Goal: Information Seeking & Learning: Find specific fact

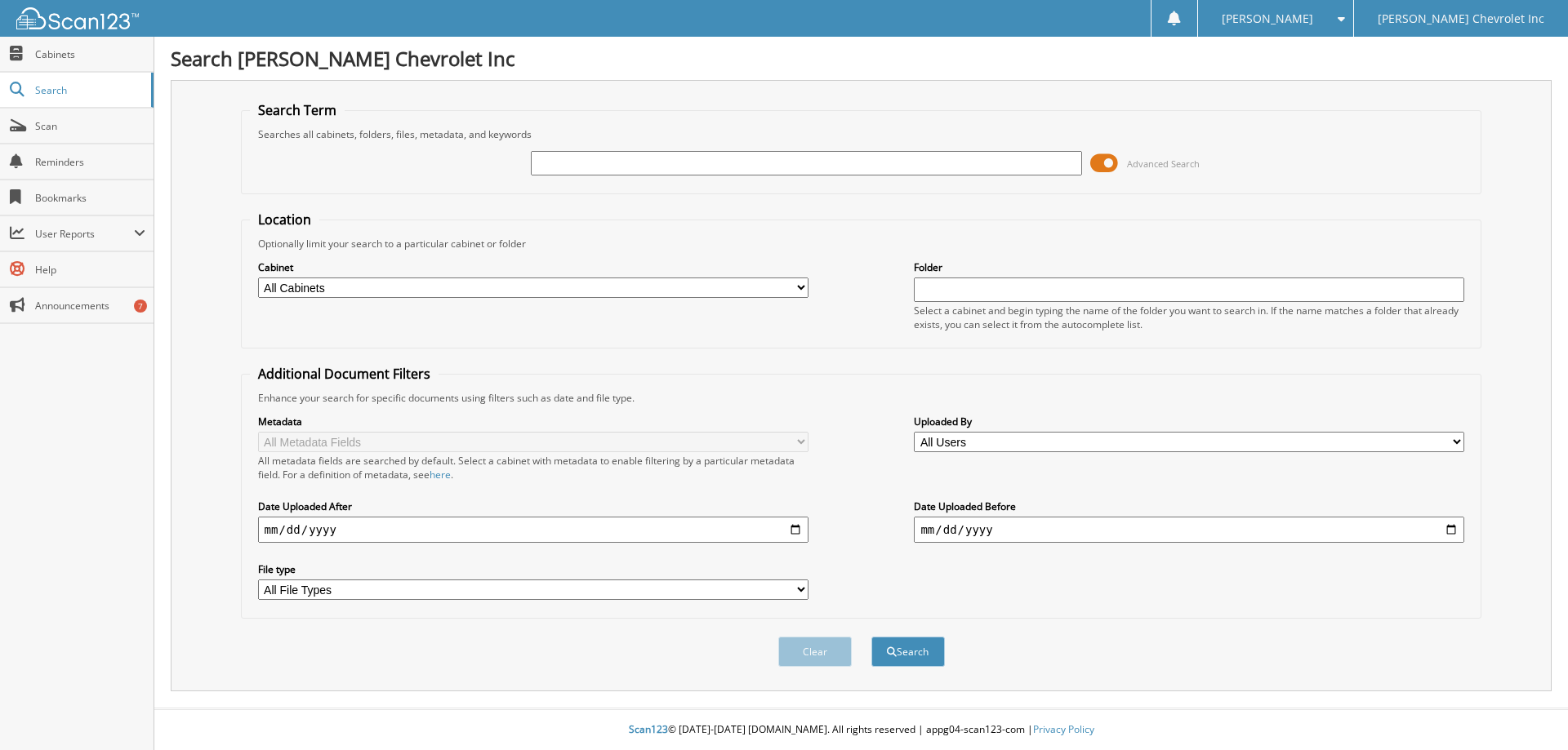
click at [795, 164] on input "text" at bounding box center [806, 163] width 550 height 25
type input "779583"
click at [871, 637] on button "Search" at bounding box center [908, 651] width 74 height 30
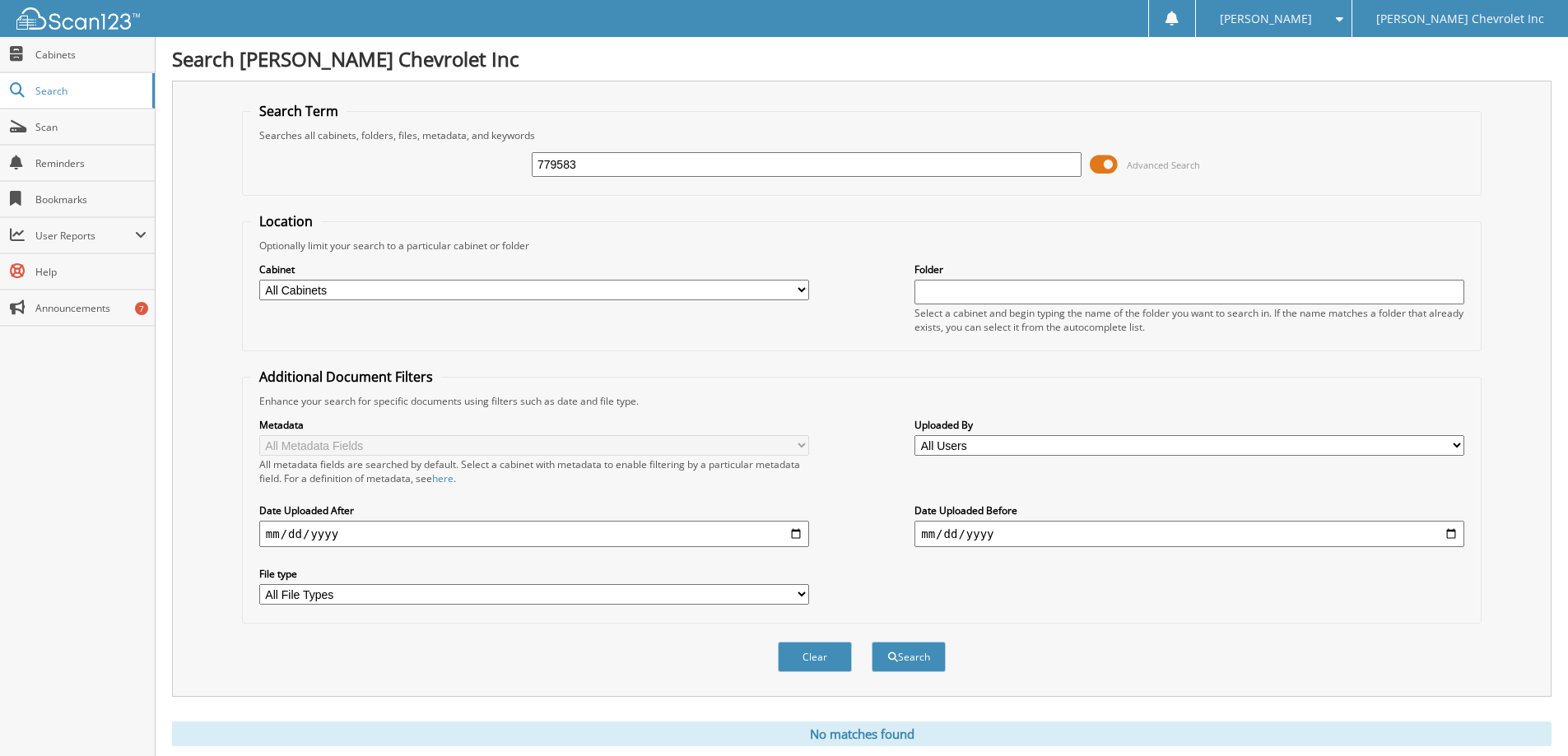
drag, startPoint x: 607, startPoint y: 168, endPoint x: 513, endPoint y: 168, distance: 94.0
click at [513, 168] on div "779583 Advanced Search" at bounding box center [861, 164] width 1221 height 44
click at [631, 175] on input "779583" at bounding box center [806, 164] width 550 height 25
click at [631, 170] on input "779583" at bounding box center [806, 164] width 550 height 25
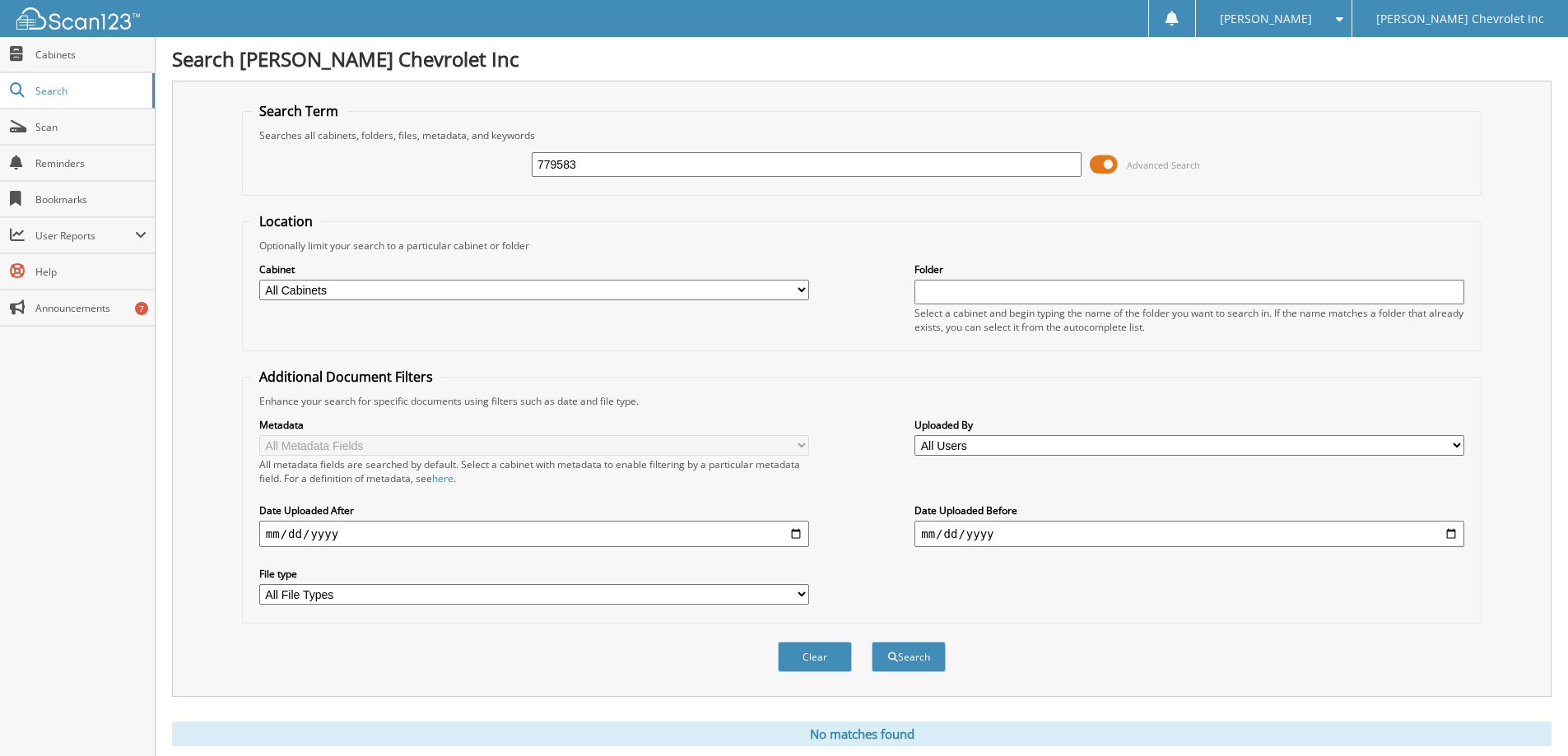
paste input "766137"
type input "766137"
click at [872, 642] on button "Search" at bounding box center [909, 657] width 74 height 30
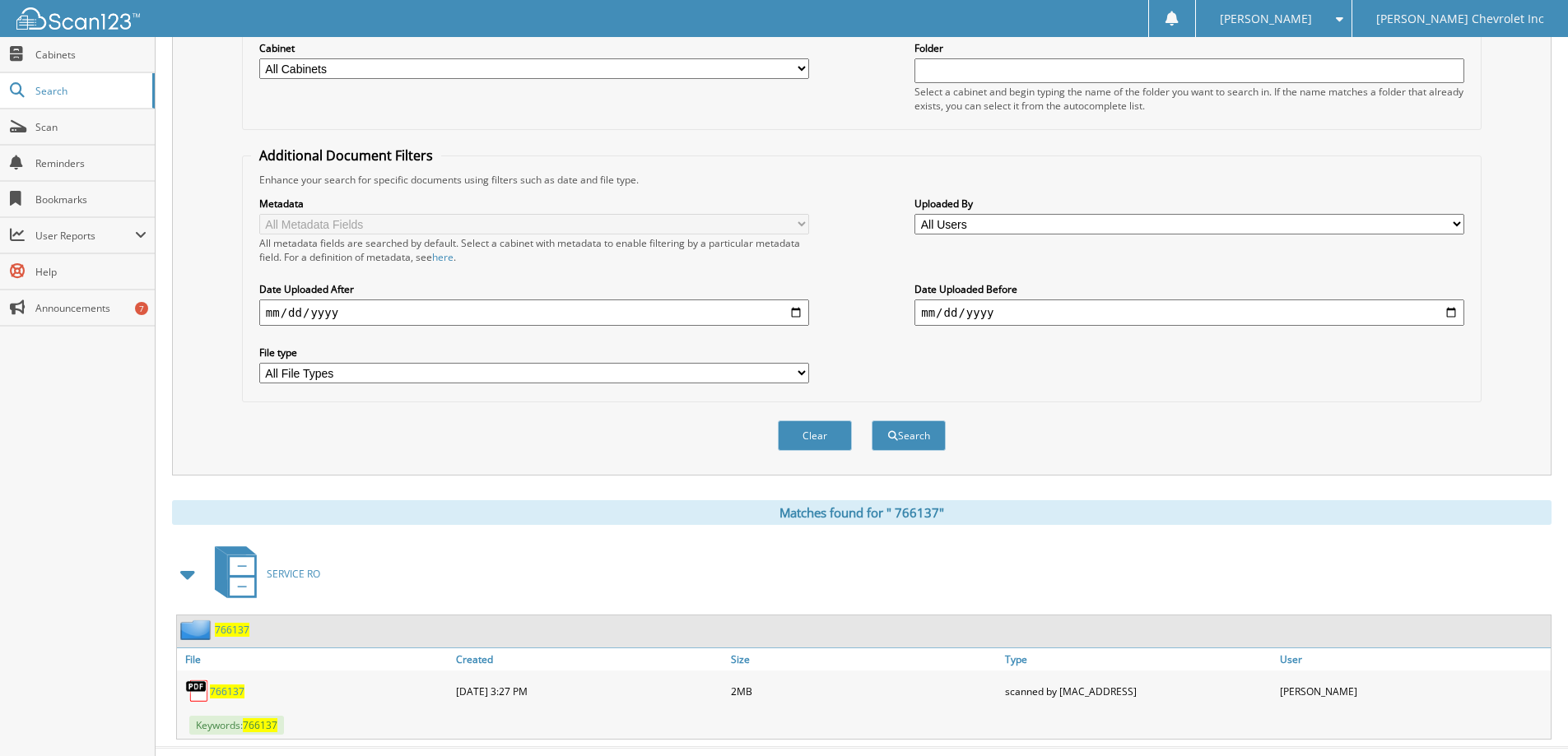
scroll to position [255, 0]
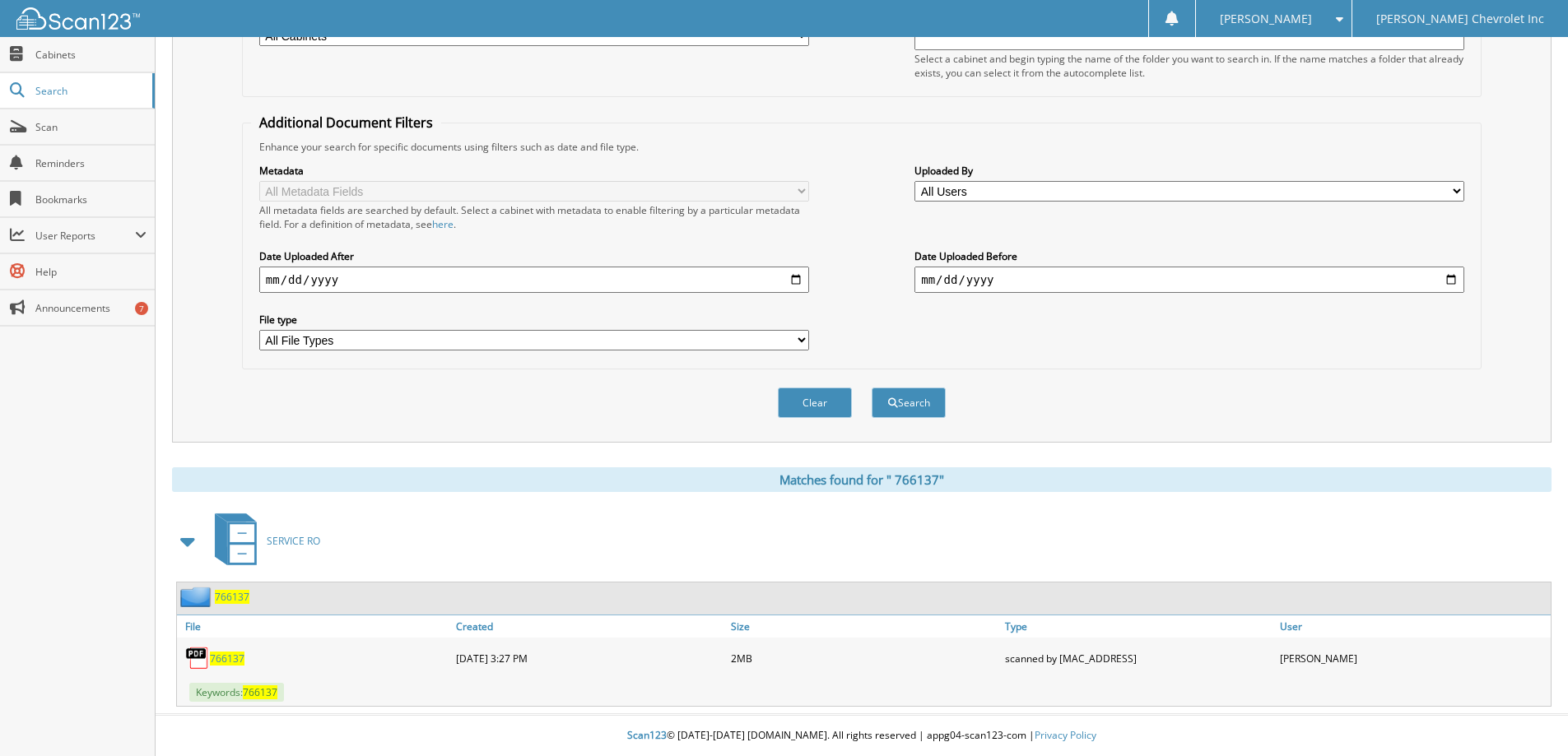
click at [230, 658] on span "7 6 6 1 3 7" at bounding box center [227, 658] width 35 height 14
